Goal: Navigation & Orientation: Find specific page/section

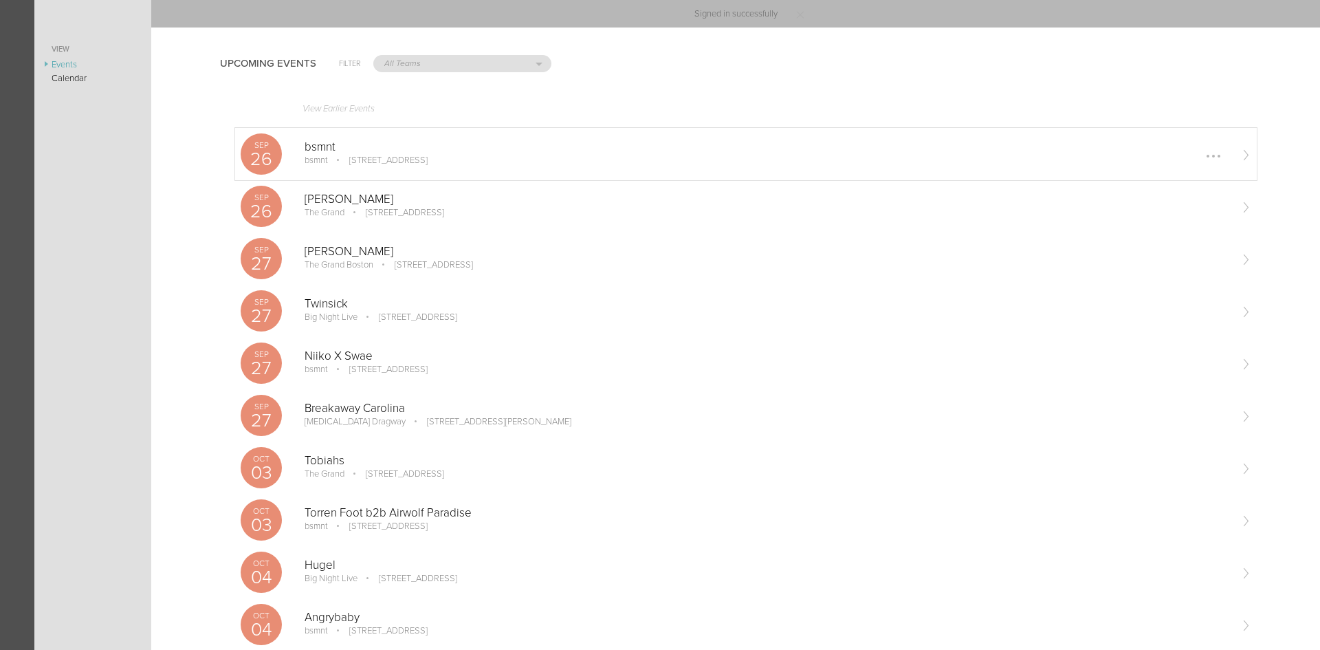
click at [354, 151] on p "bsmnt" at bounding box center [767, 147] width 925 height 14
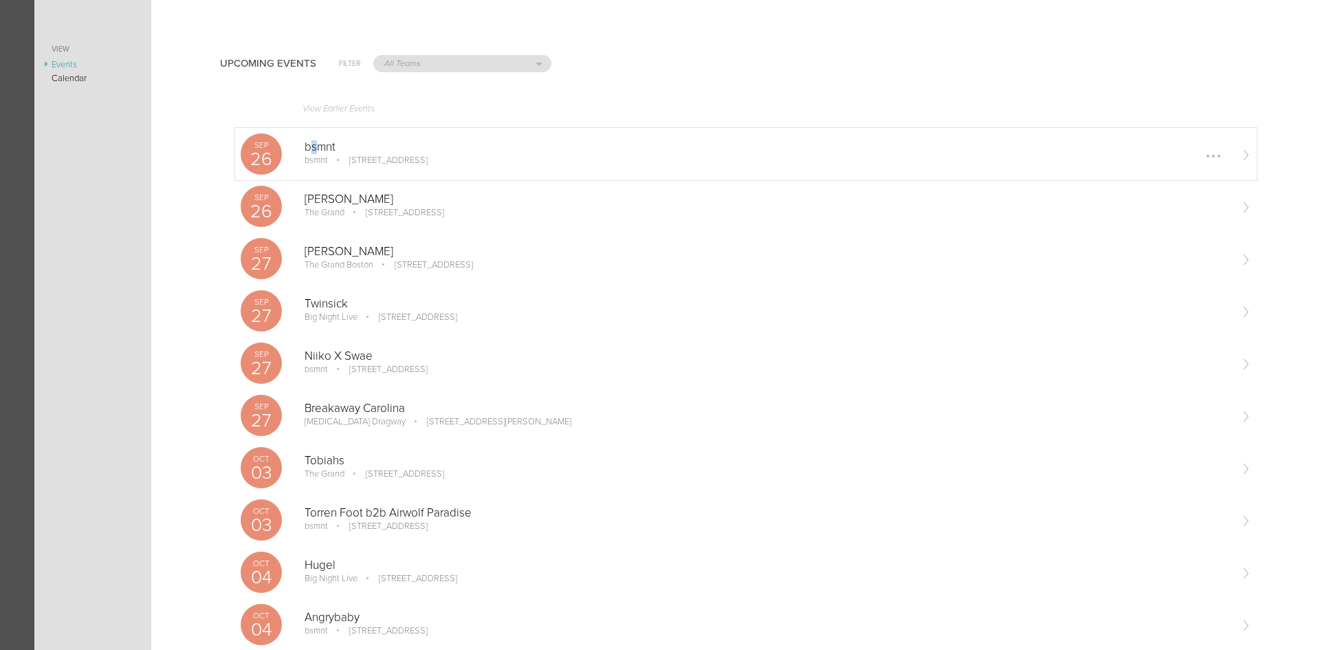
click at [313, 150] on p "bsmnt" at bounding box center [767, 147] width 925 height 14
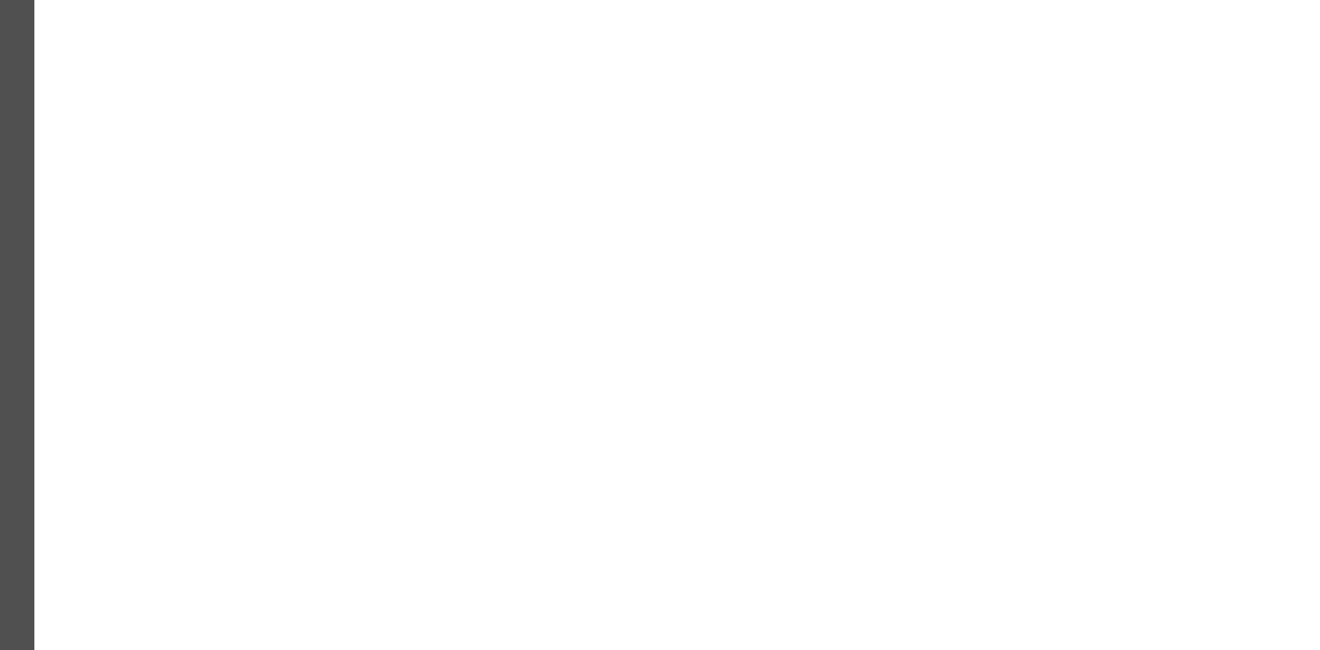
click at [12, 43] on nav at bounding box center [17, 325] width 34 height 650
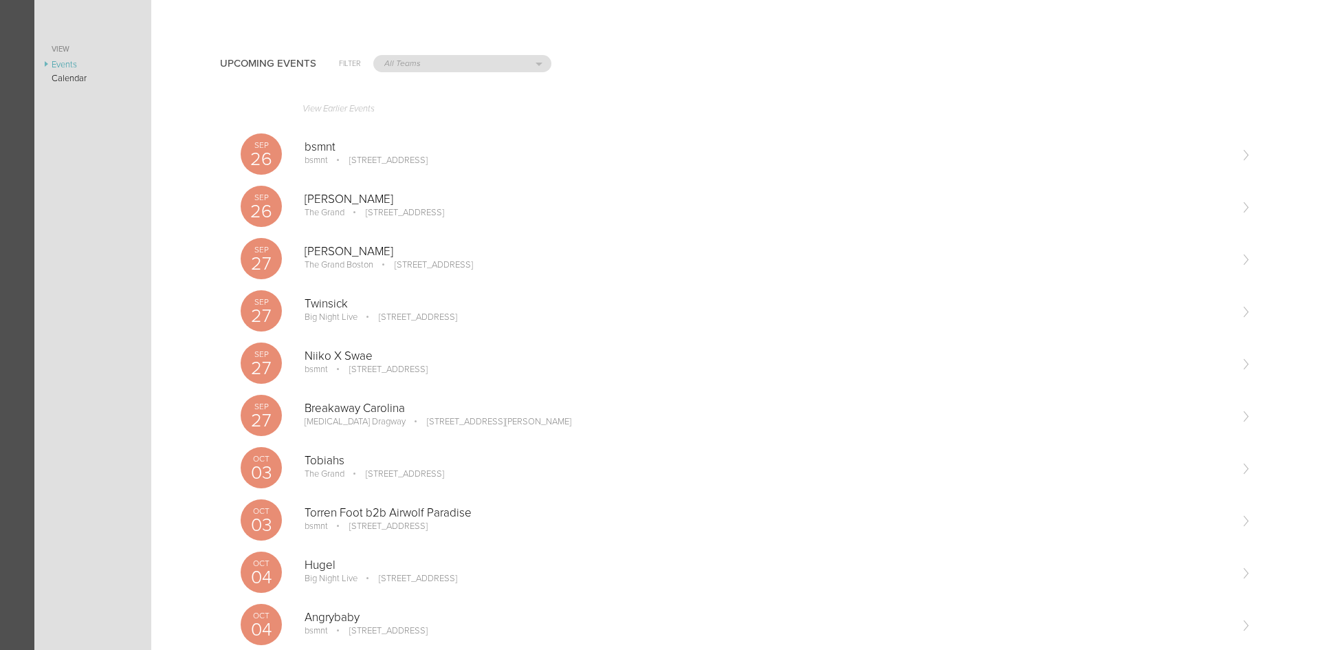
click at [61, 46] on link "View" at bounding box center [92, 49] width 117 height 16
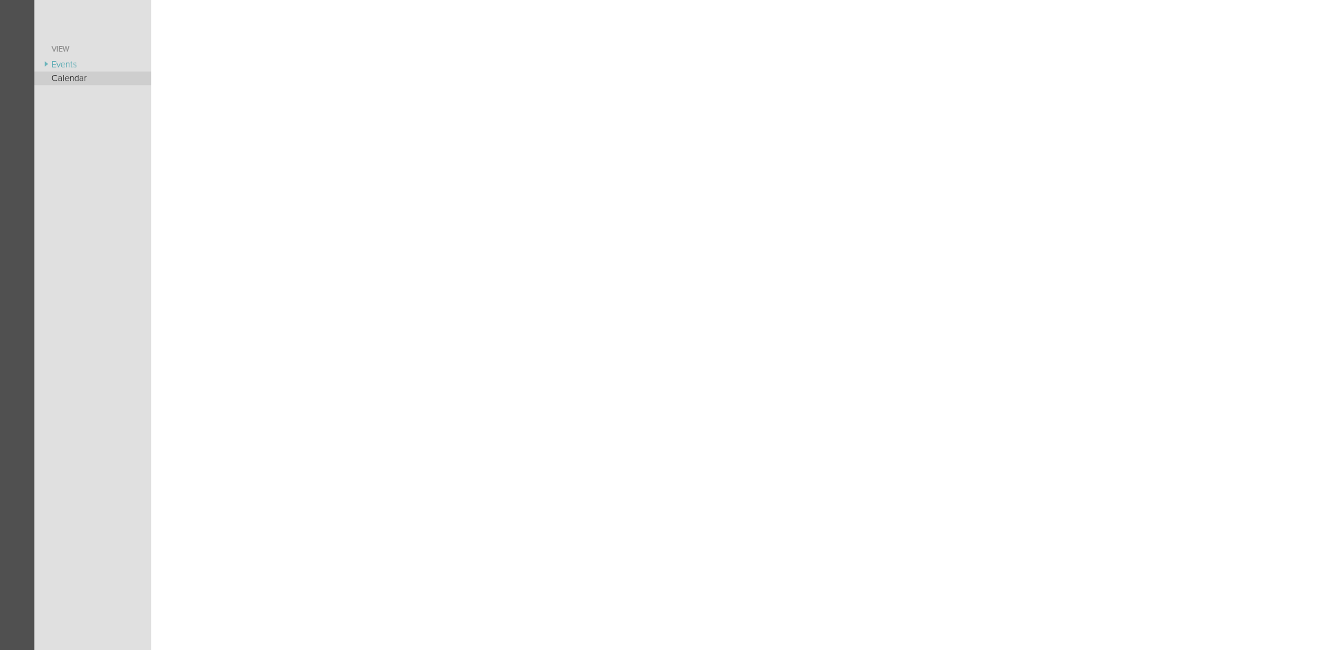
click at [71, 73] on link "Calendar" at bounding box center [92, 78] width 117 height 14
click at [62, 58] on link "Events" at bounding box center [92, 65] width 117 height 14
click at [1036, 25] on div "Upcoming Events Filter All Teams Scorpion Bar FW Jakeshore Breakbomb bsmnt Soni…" at bounding box center [735, 325] width 1169 height 650
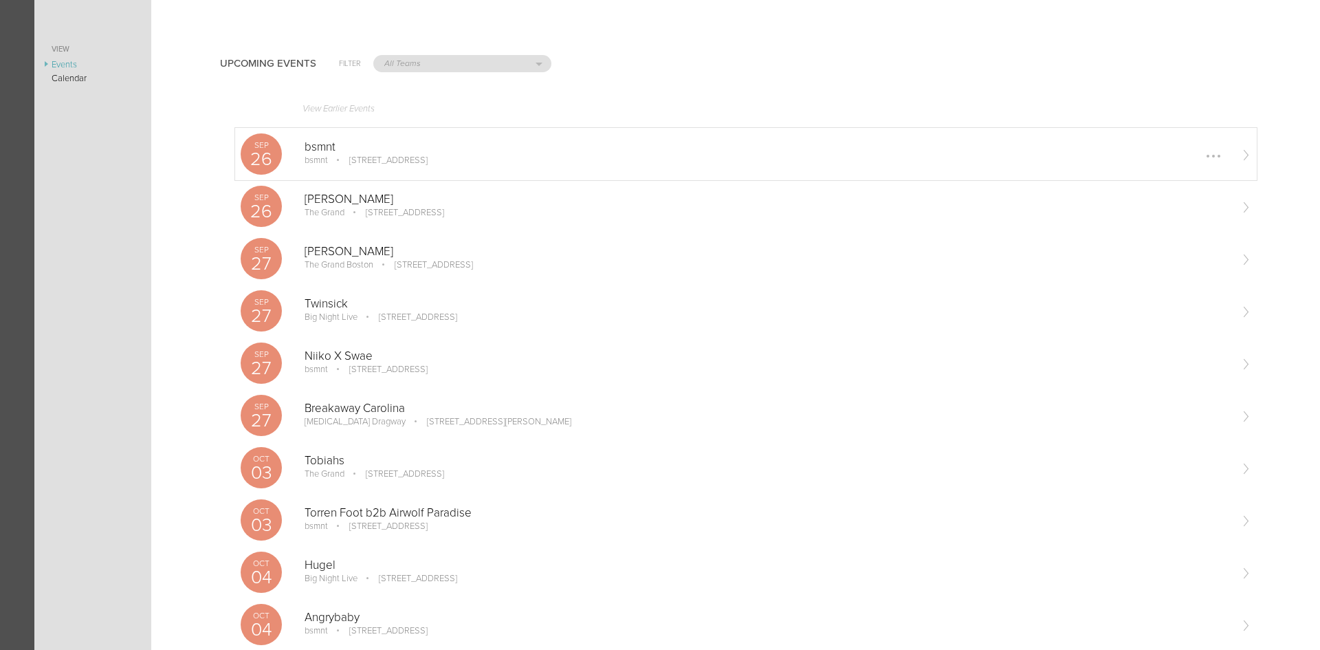
click at [331, 139] on div "[DATE] bsmnt bsmnt [STREET_ADDRESS] Edit Remove" at bounding box center [745, 154] width 1021 height 52
